Goal: Information Seeking & Learning: Learn about a topic

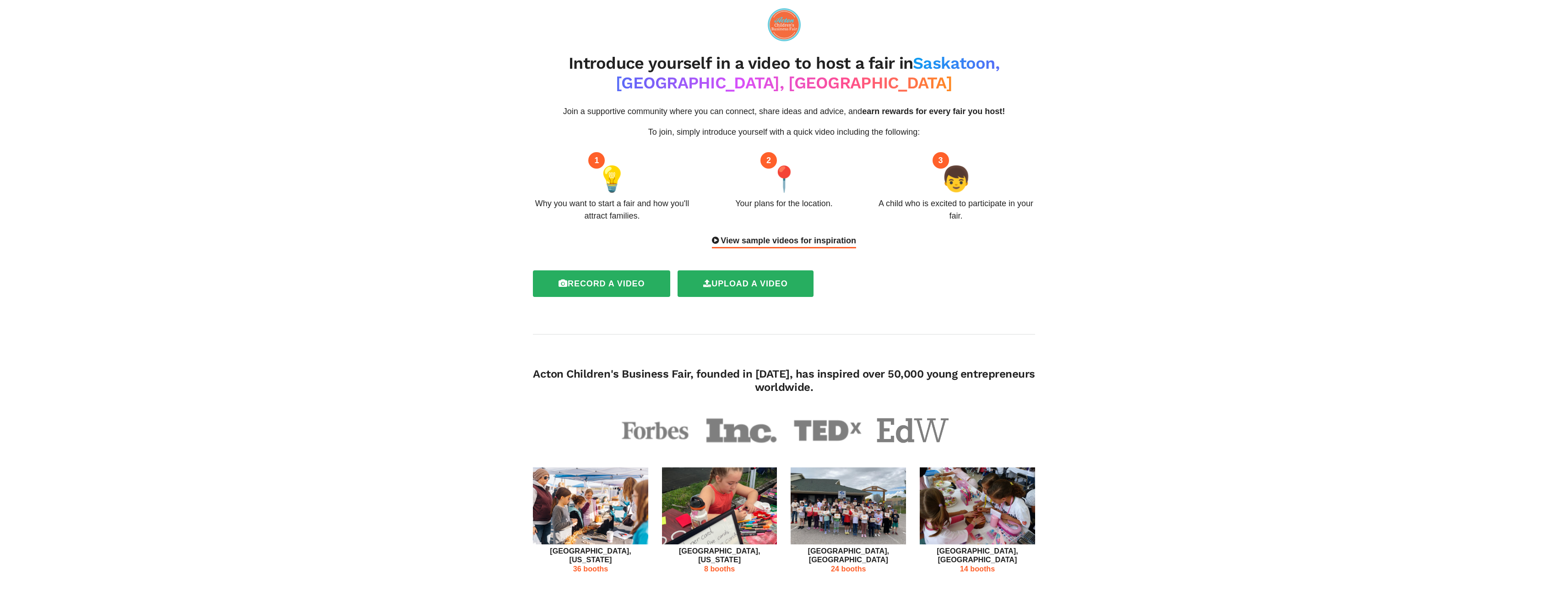
drag, startPoint x: 514, startPoint y: 55, endPoint x: 866, endPoint y: 273, distance: 414.0
click at [954, 174] on span "👦" at bounding box center [956, 178] width 30 height 37
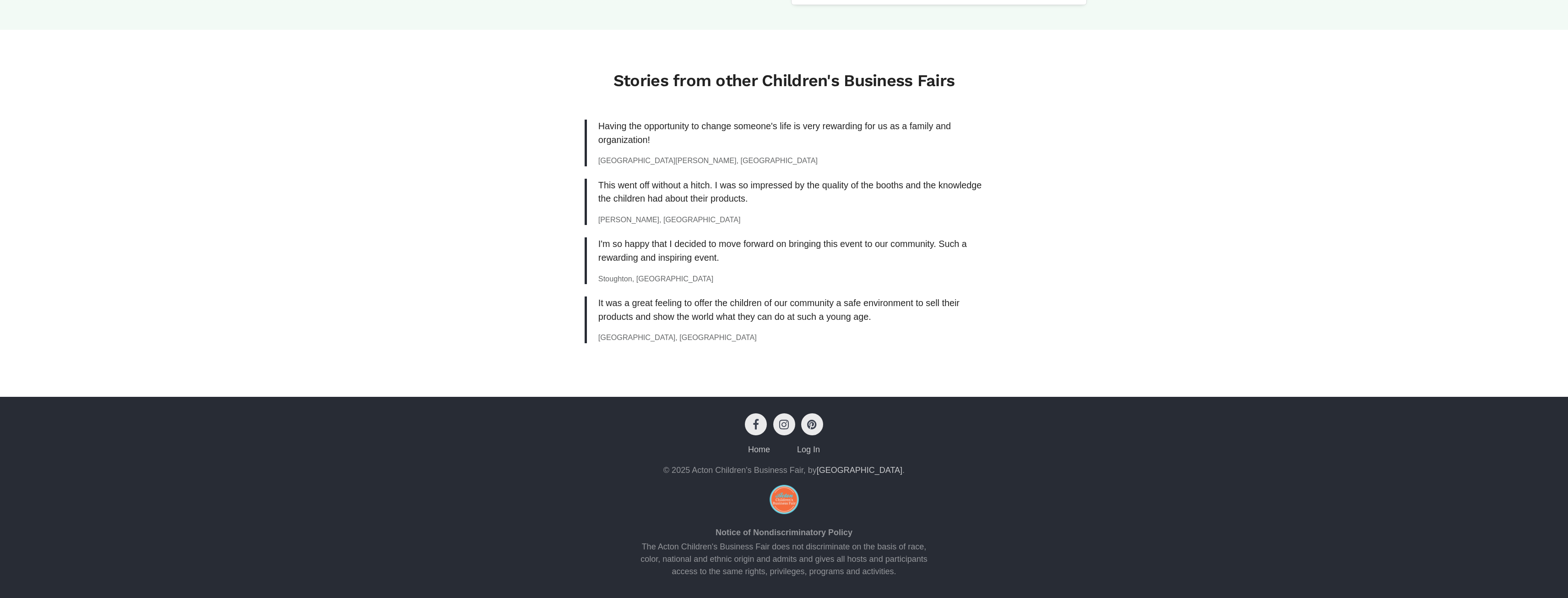
scroll to position [480, 0]
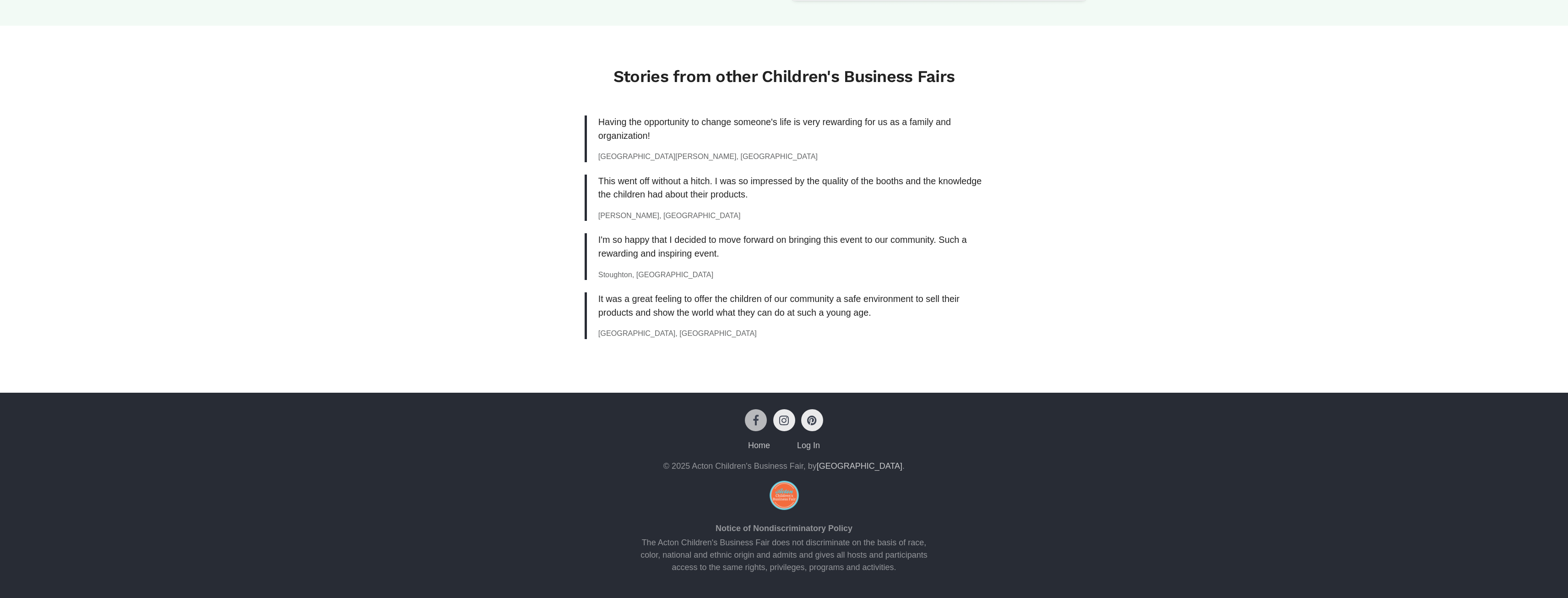
click at [758, 413] on icon at bounding box center [756, 420] width 22 height 22
click at [762, 447] on link "Home" at bounding box center [759, 445] width 22 height 9
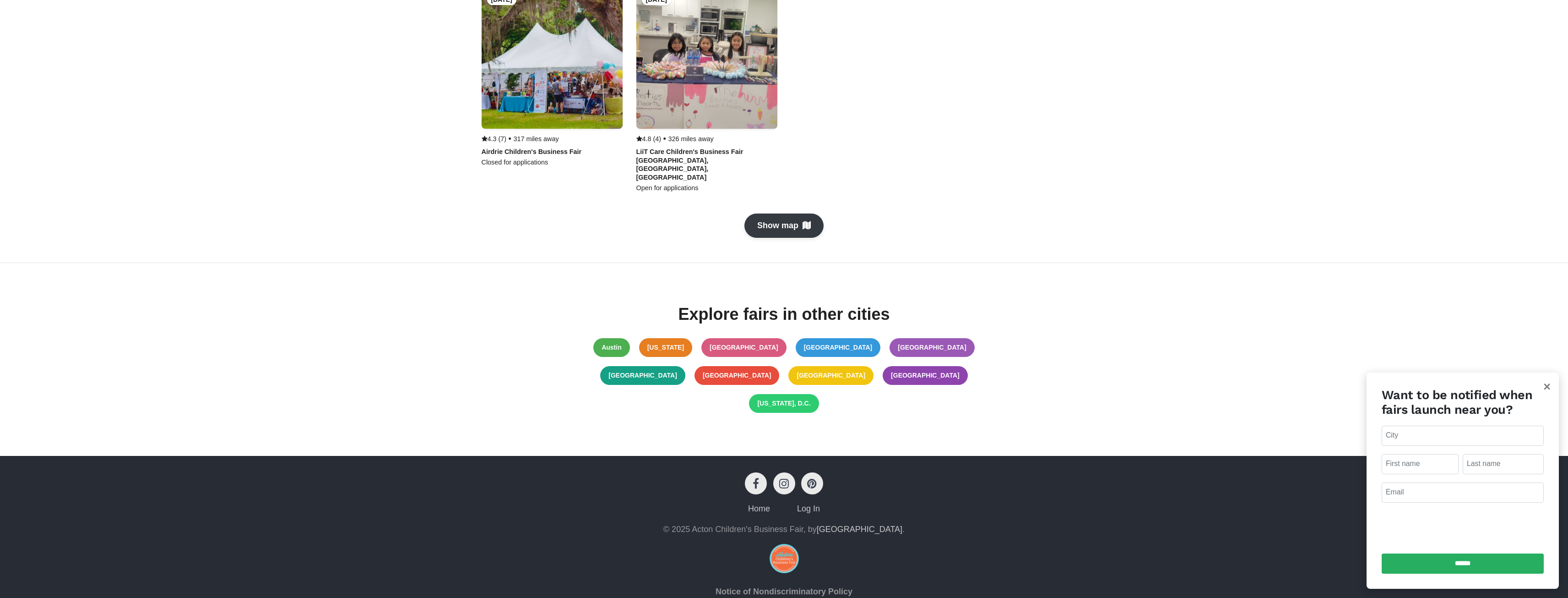
scroll to position [807, 0]
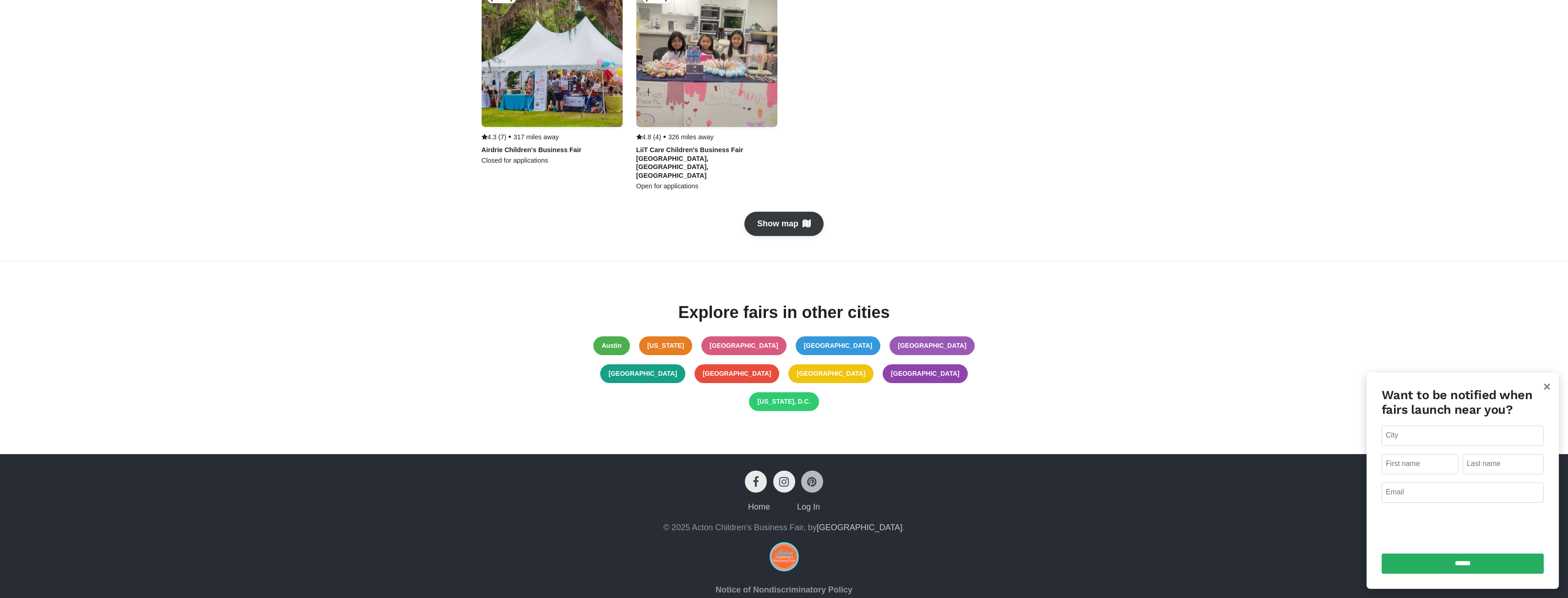
click at [812, 470] on icon at bounding box center [812, 481] width 22 height 22
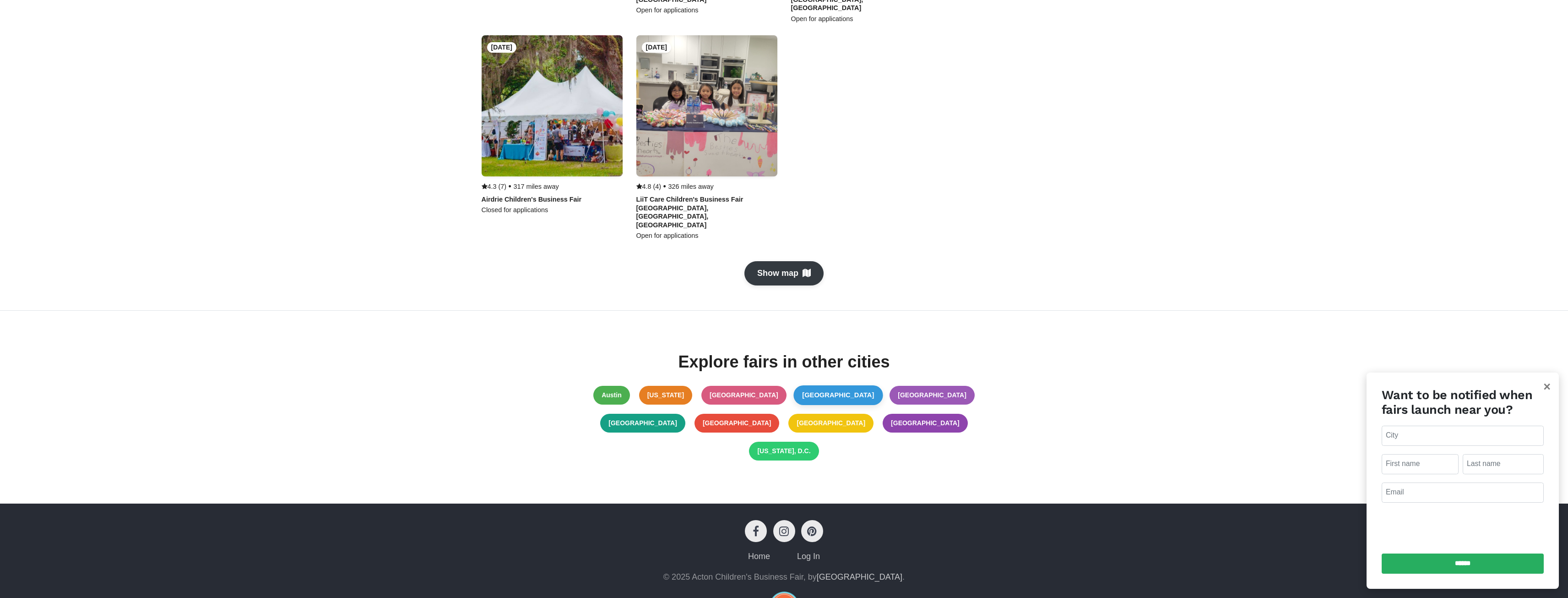
scroll to position [761, 0]
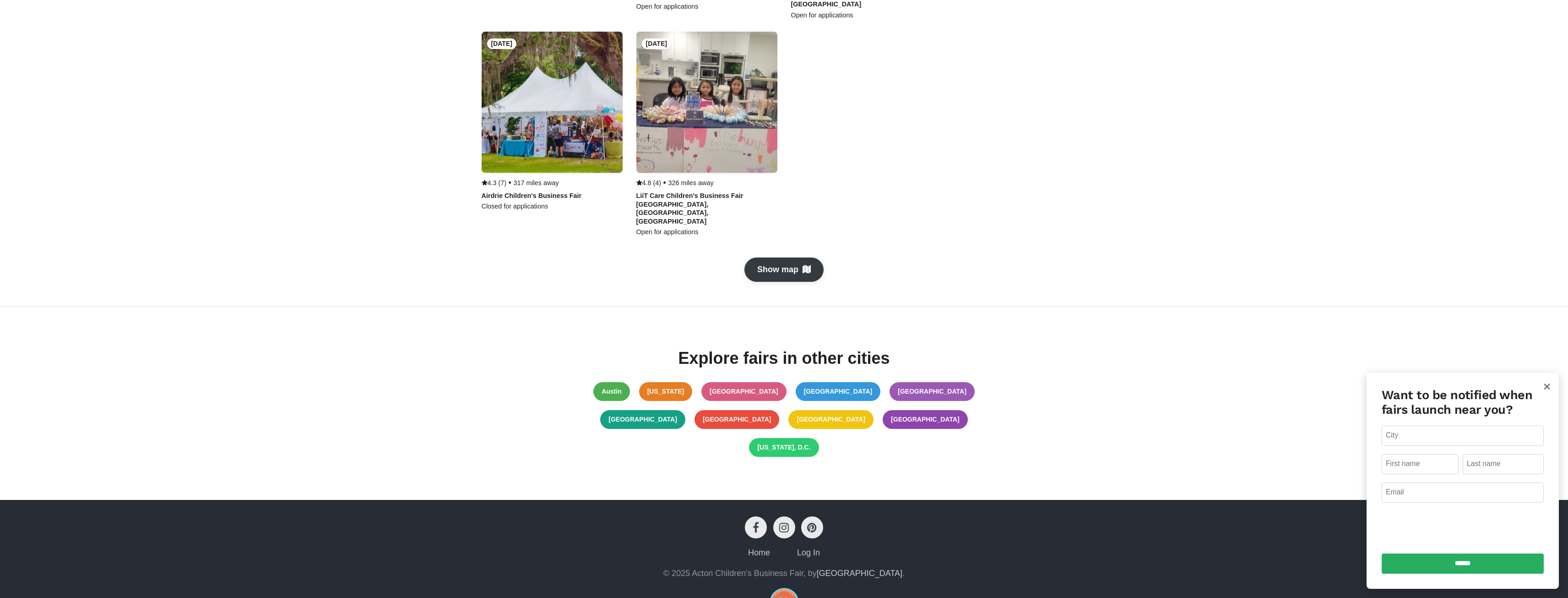
click at [853, 348] on p "Explore fairs in other cities" at bounding box center [783, 358] width 399 height 19
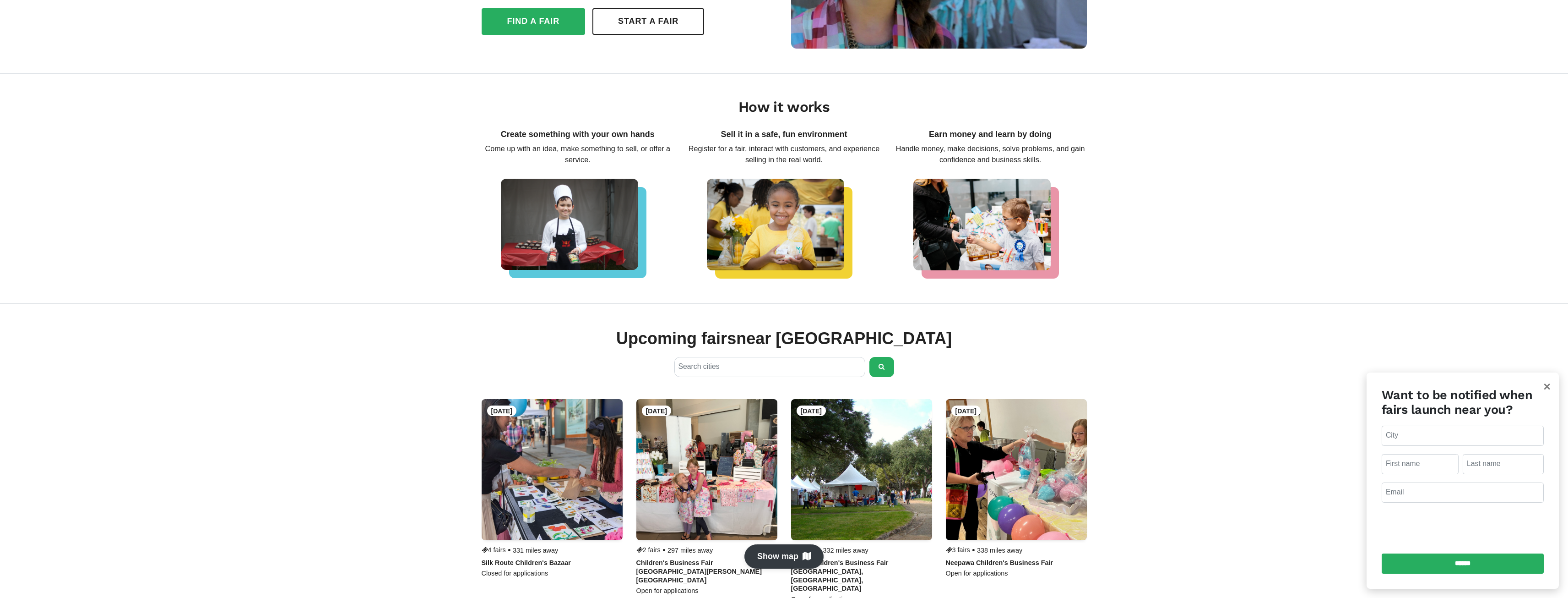
scroll to position [138, 0]
